Goal: Complete application form

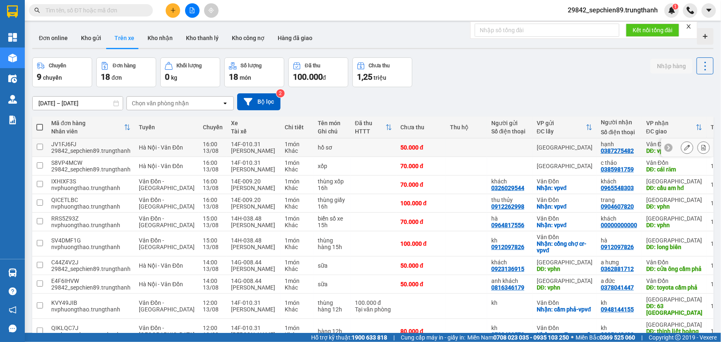
scroll to position [64, 0]
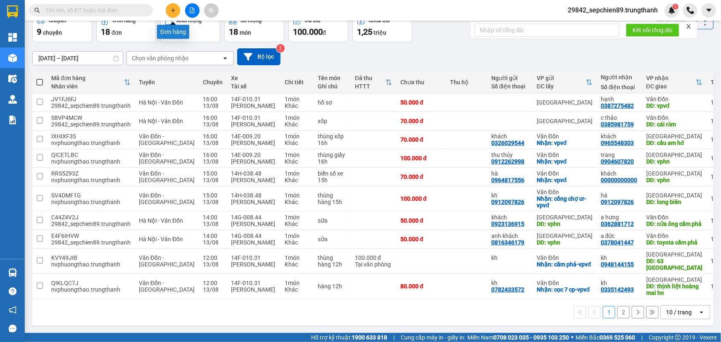
click at [173, 9] on icon "plus" at bounding box center [173, 10] width 0 height 5
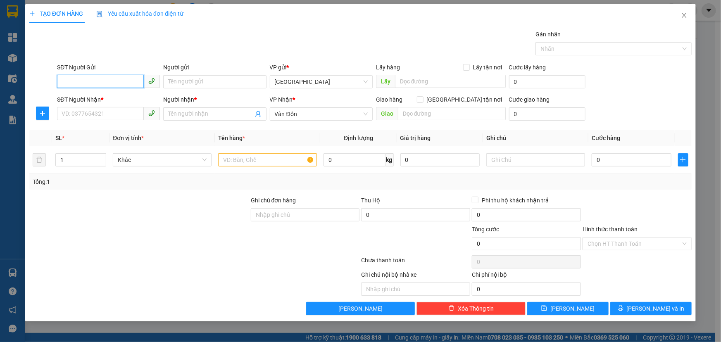
click at [84, 78] on input "SĐT Người Gửi" at bounding box center [100, 81] width 87 height 13
type input "0792439136"
click at [216, 84] on input "Người gửi" at bounding box center [214, 81] width 103 height 13
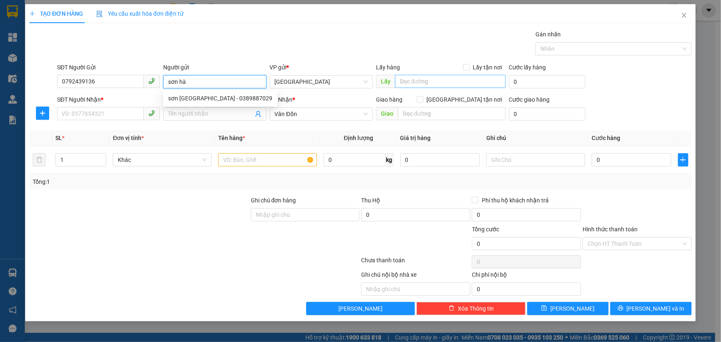
type input "sơn hà"
click at [443, 78] on input "text" at bounding box center [450, 81] width 111 height 13
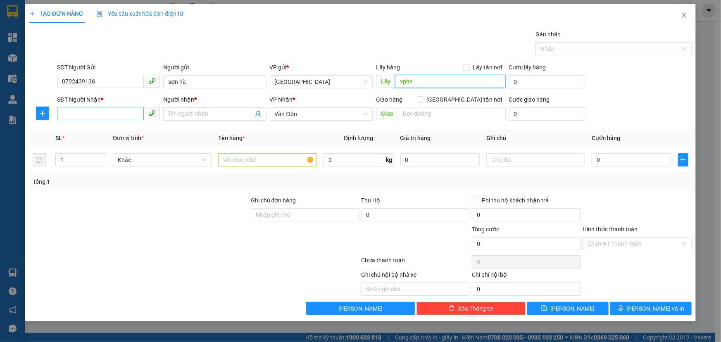
type input "vphn"
click at [93, 115] on input "SĐT Người Nhận *" at bounding box center [100, 113] width 87 height 13
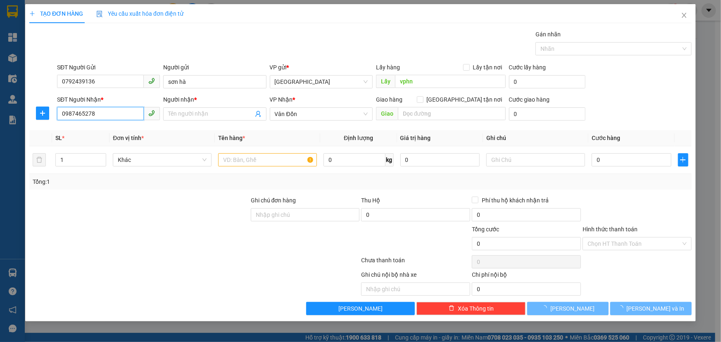
type input "0987465278"
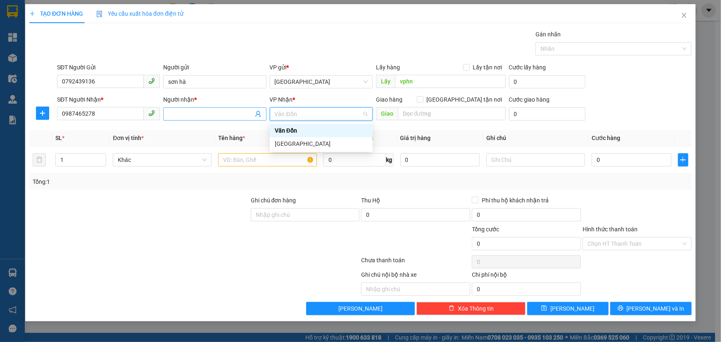
click at [202, 111] on input "Người nhận *" at bounding box center [210, 113] width 85 height 9
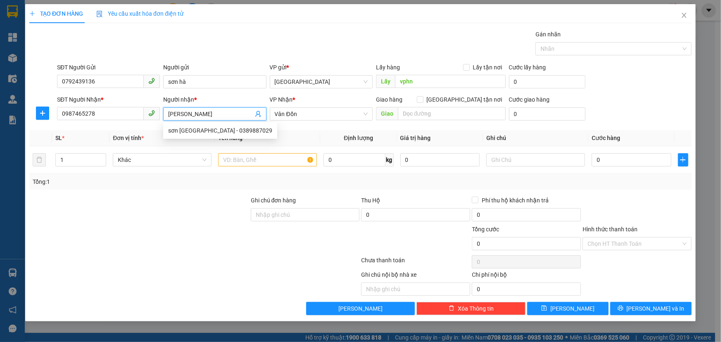
type input "[PERSON_NAME]"
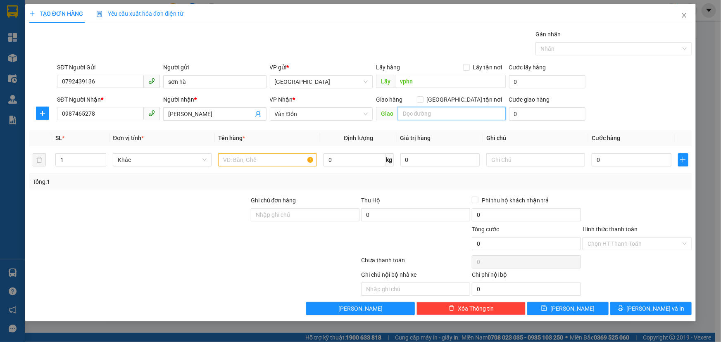
click at [441, 114] on input "text" at bounding box center [452, 113] width 108 height 13
type input "bãi cháy"
click at [261, 160] on input "text" at bounding box center [267, 159] width 99 height 13
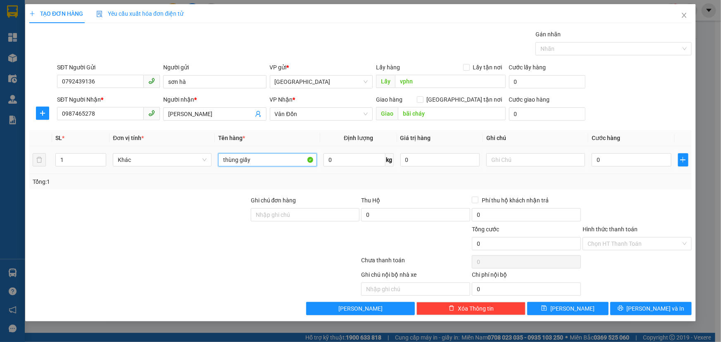
type input "thùng giấy"
type input "8"
type input "80"
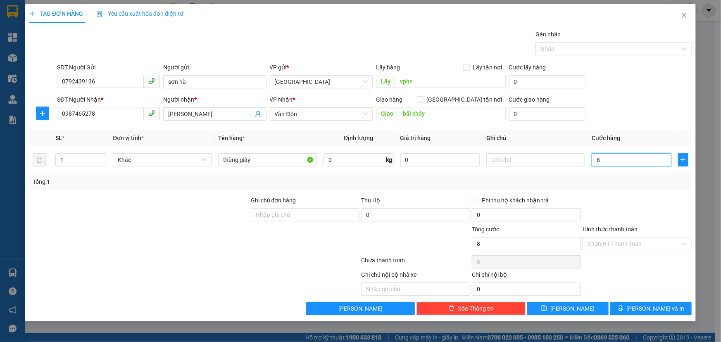
type input "80"
type input "800"
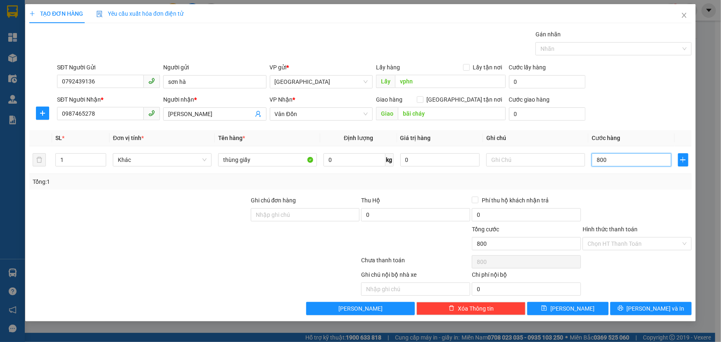
type input "8.000"
type input "80.000"
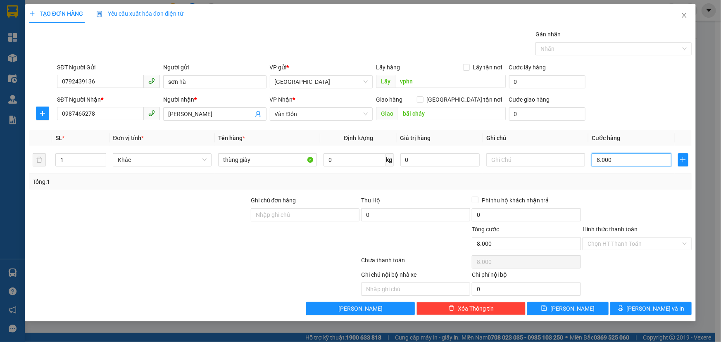
type input "80.000"
drag, startPoint x: 628, startPoint y: 237, endPoint x: 624, endPoint y: 251, distance: 14.6
click at [628, 237] on input "Hình thức thanh toán" at bounding box center [633, 243] width 93 height 12
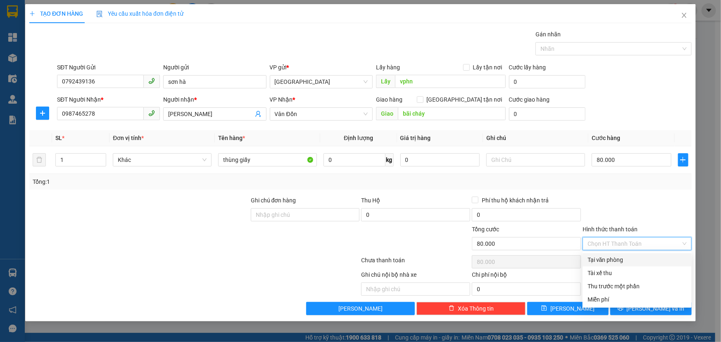
click at [617, 264] on div "Tại văn phòng" at bounding box center [636, 259] width 109 height 13
type input "0"
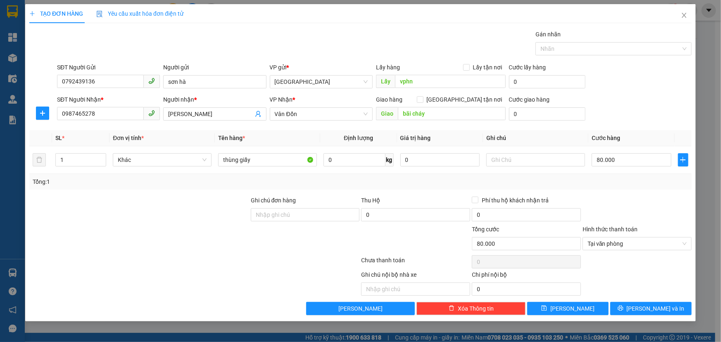
click at [585, 301] on div "Transit Pickup Surcharge Ids Transit Deliver Surcharge Ids Transit Deliver Surc…" at bounding box center [360, 172] width 662 height 285
click at [583, 308] on button "[PERSON_NAME]" at bounding box center [567, 308] width 81 height 13
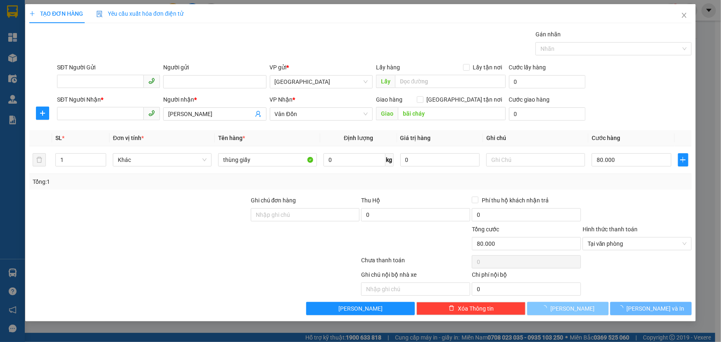
type input "0"
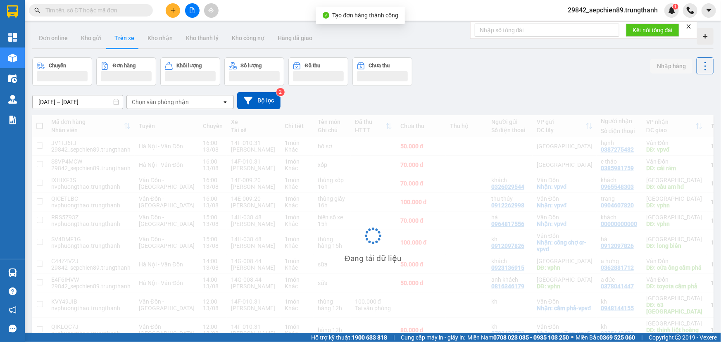
click at [683, 15] on div at bounding box center [690, 10] width 14 height 14
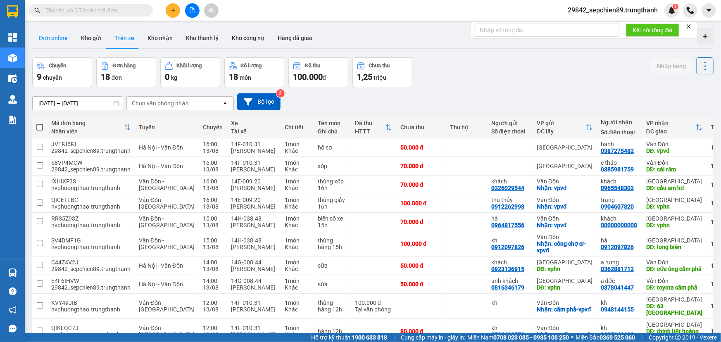
click at [71, 37] on button "Đơn online" at bounding box center [53, 38] width 42 height 20
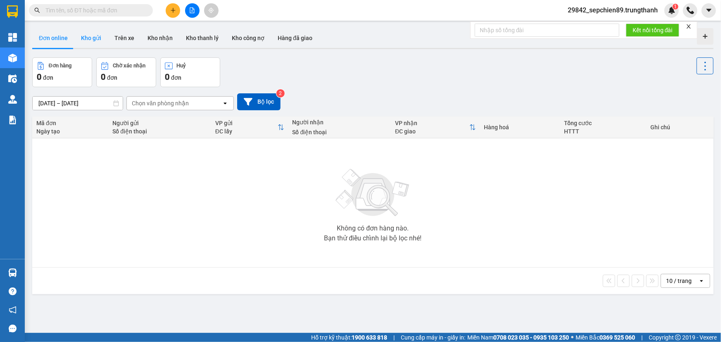
click at [92, 42] on button "Kho gửi" at bounding box center [90, 38] width 33 height 20
type input "[DATE] – [DATE]"
